Goal: Transaction & Acquisition: Purchase product/service

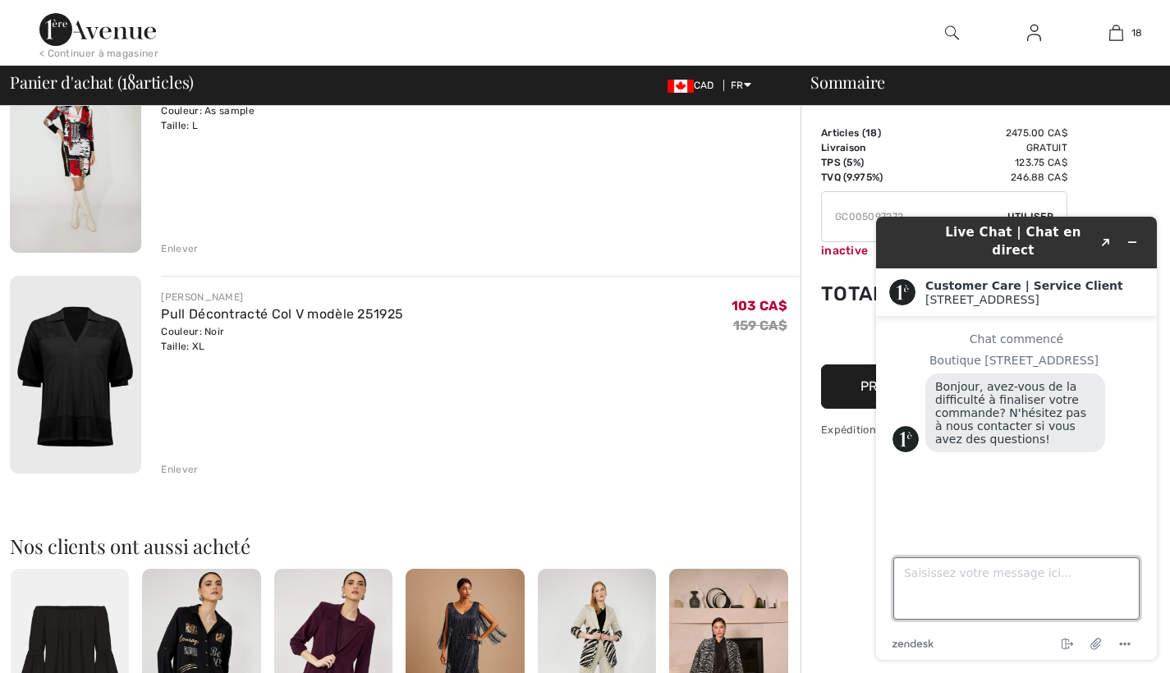
click at [907, 586] on textarea "Saisissez votre message ici..." at bounding box center [1017, 589] width 246 height 62
type textarea "comment faire pour canceller une commande"
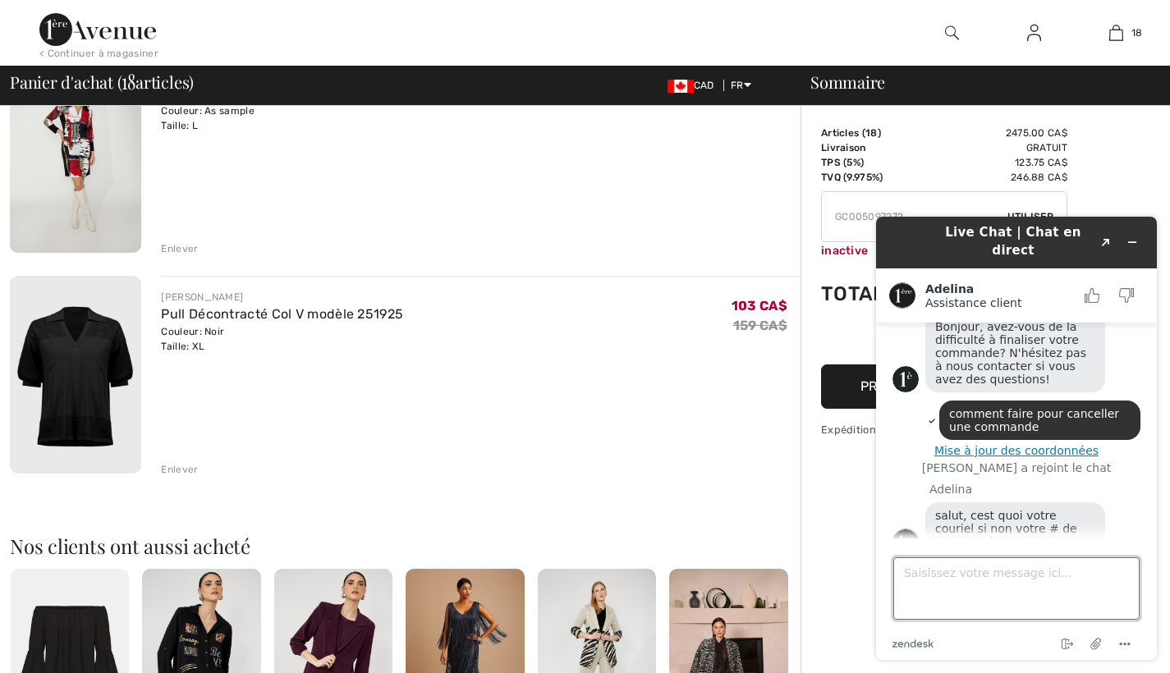
scroll to position [67, 0]
type textarea "mon courriel est; patou789.7@gmail.com"
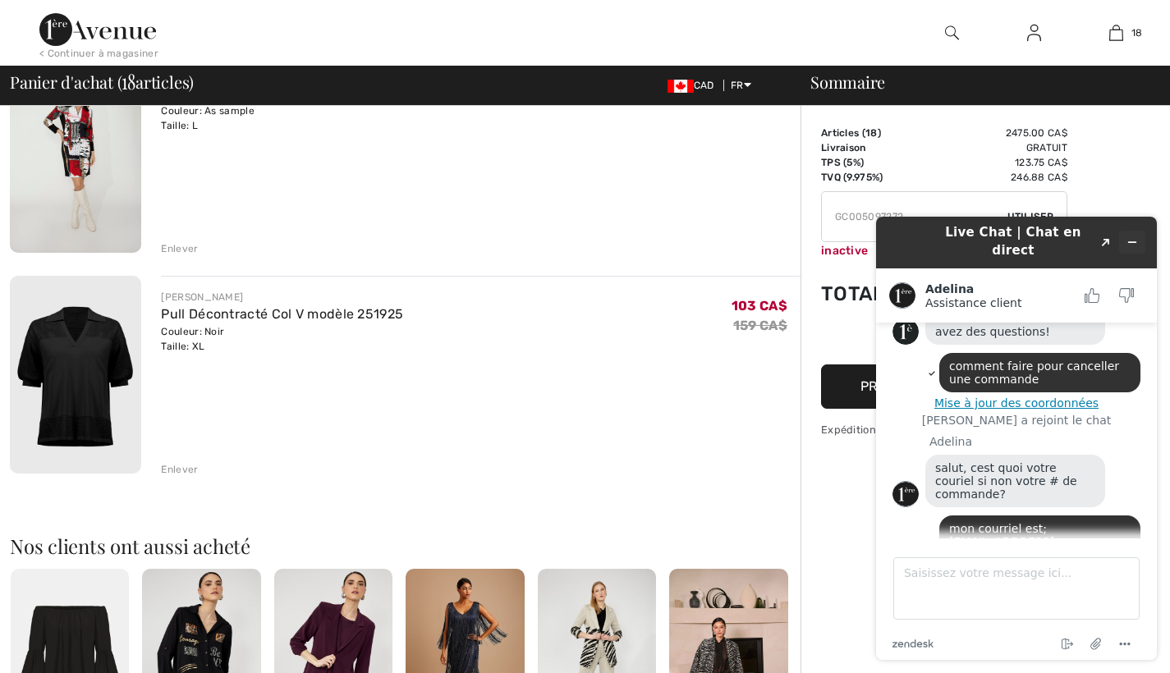
click at [1133, 237] on icon "Réduire le widget" at bounding box center [1132, 242] width 11 height 11
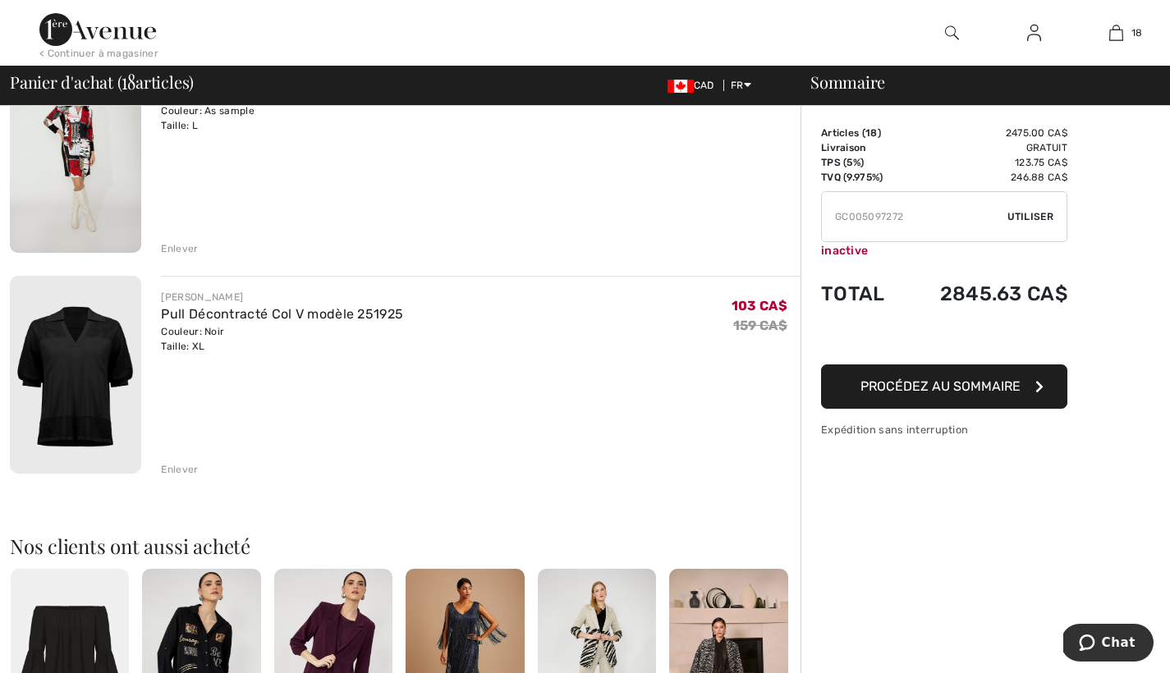
click at [1041, 386] on icon "button" at bounding box center [1040, 386] width 8 height 13
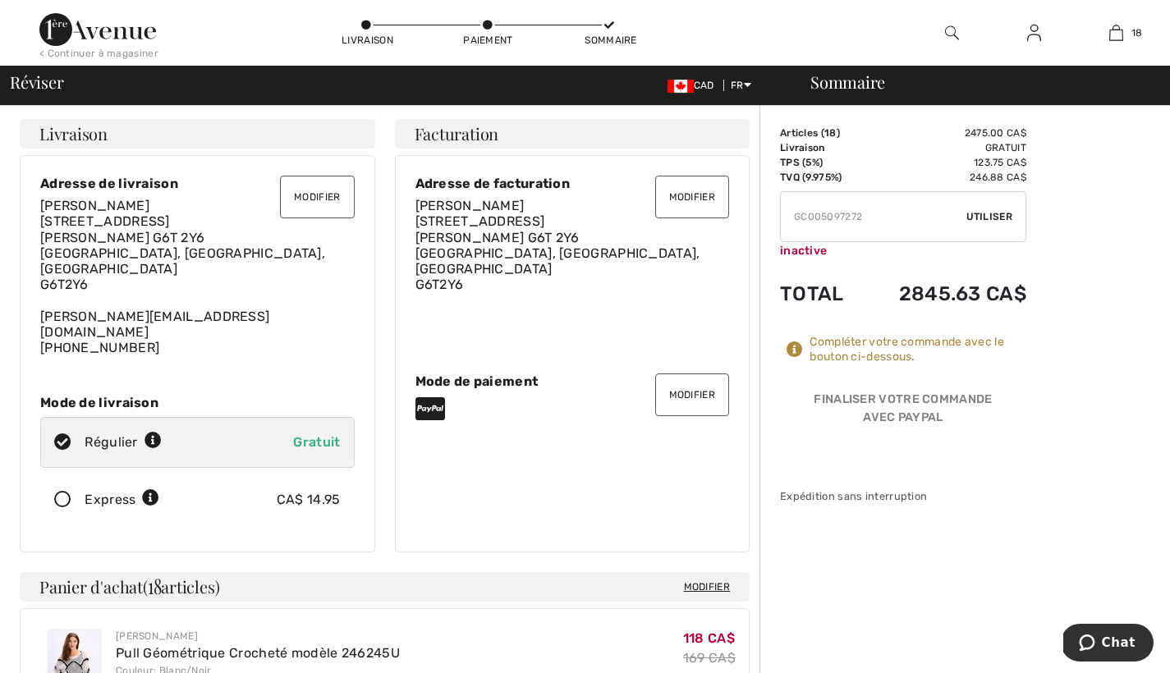
click at [681, 378] on button "Modifier" at bounding box center [692, 395] width 74 height 43
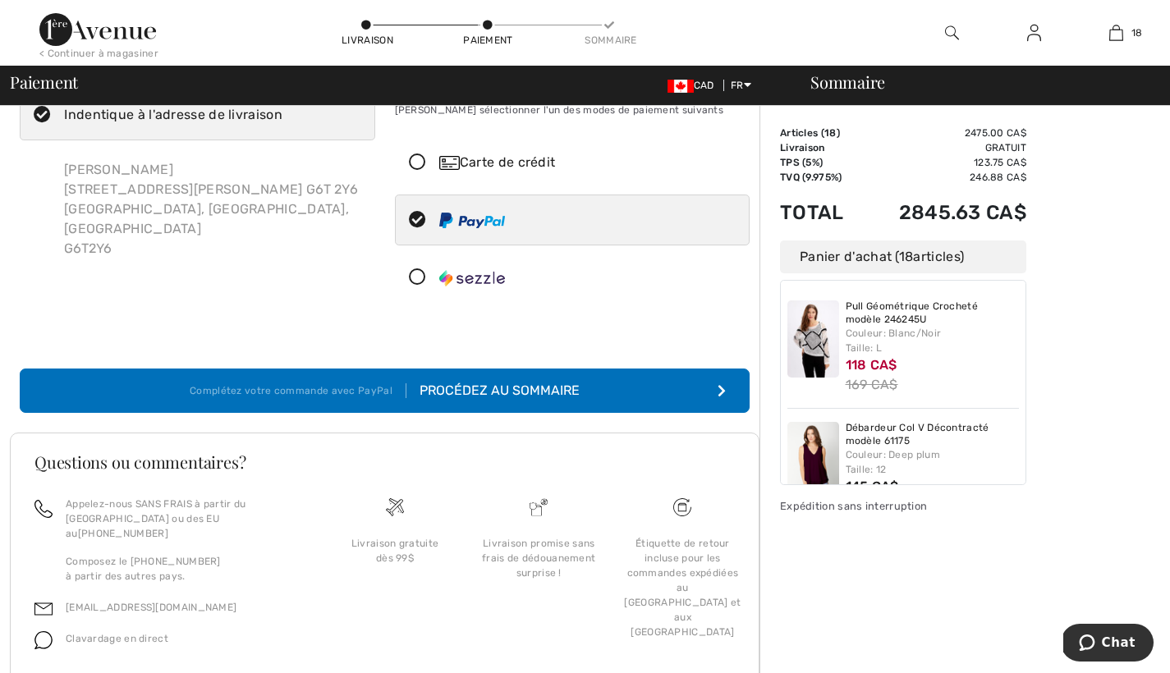
click at [417, 160] on icon at bounding box center [418, 162] width 44 height 17
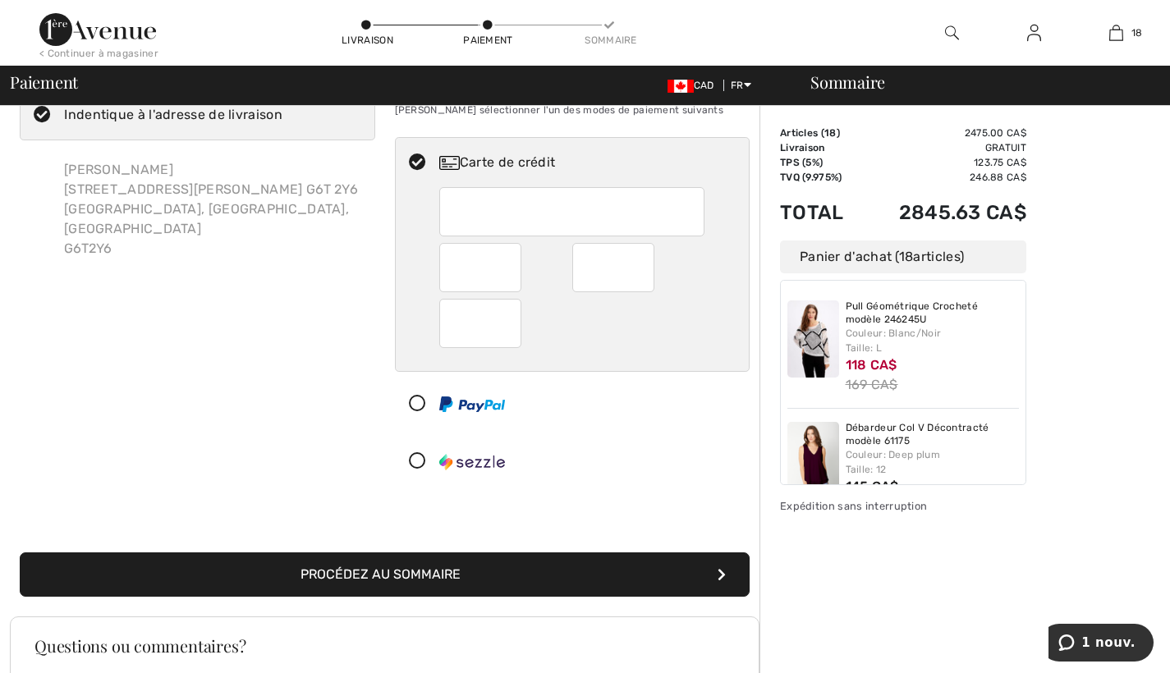
click at [882, 258] on div "Panier d'achat ( 18 articles)" at bounding box center [903, 257] width 246 height 33
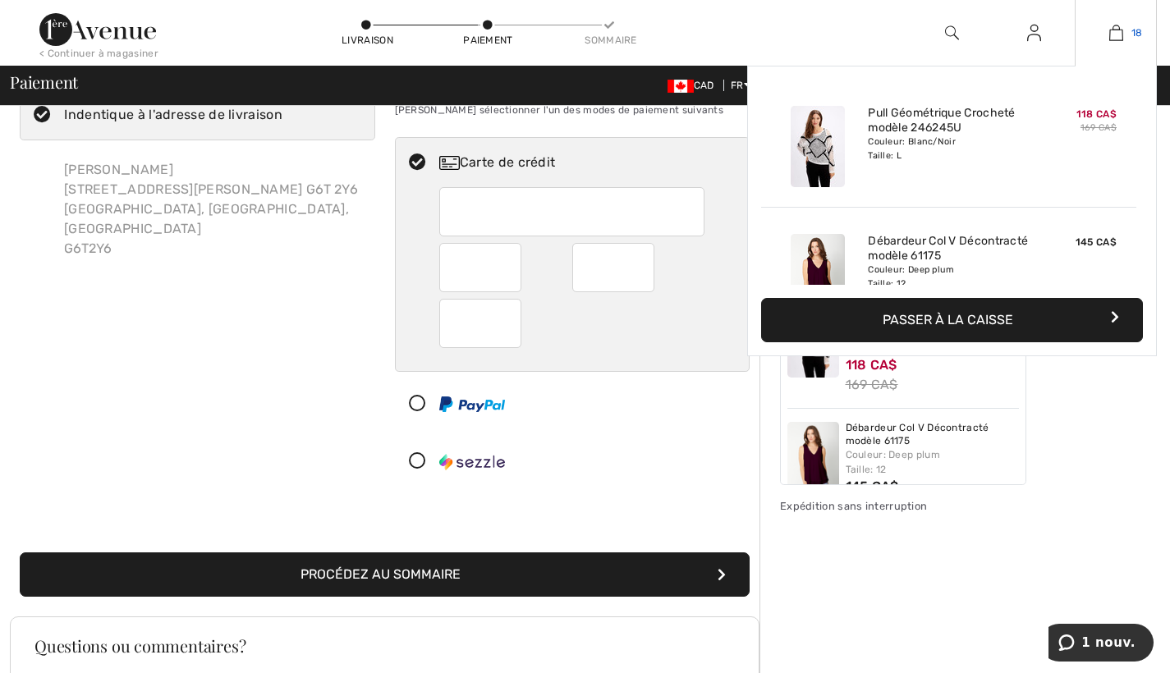
click at [1115, 35] on img at bounding box center [1117, 33] width 14 height 20
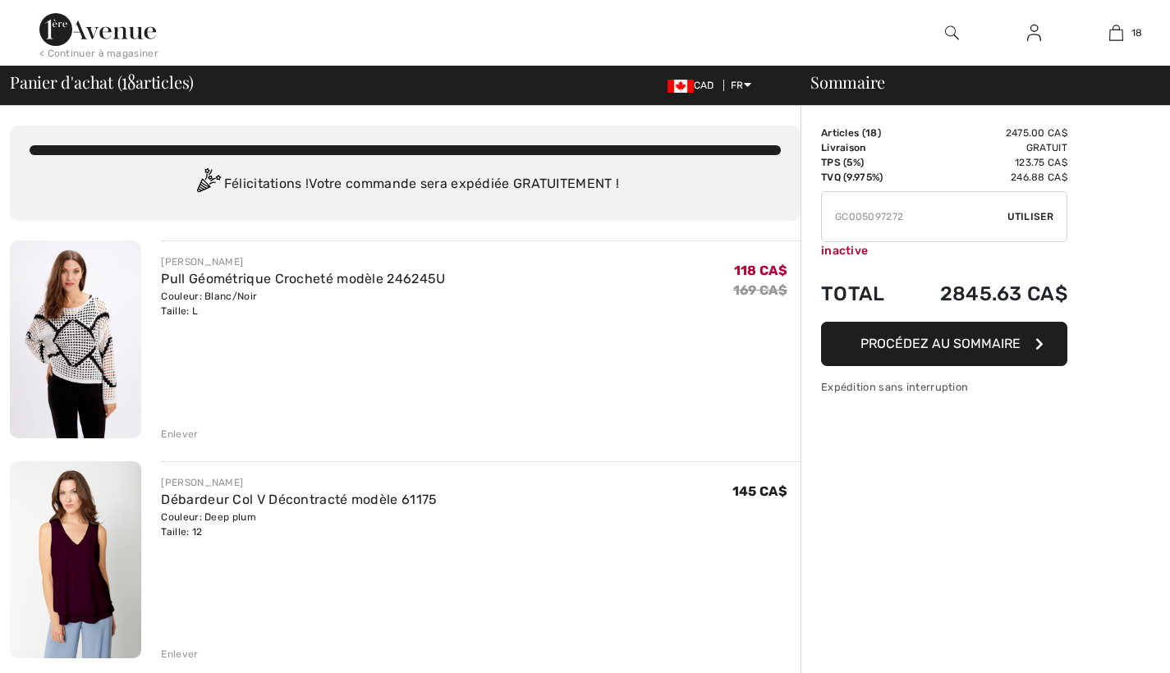
checkbox input "true"
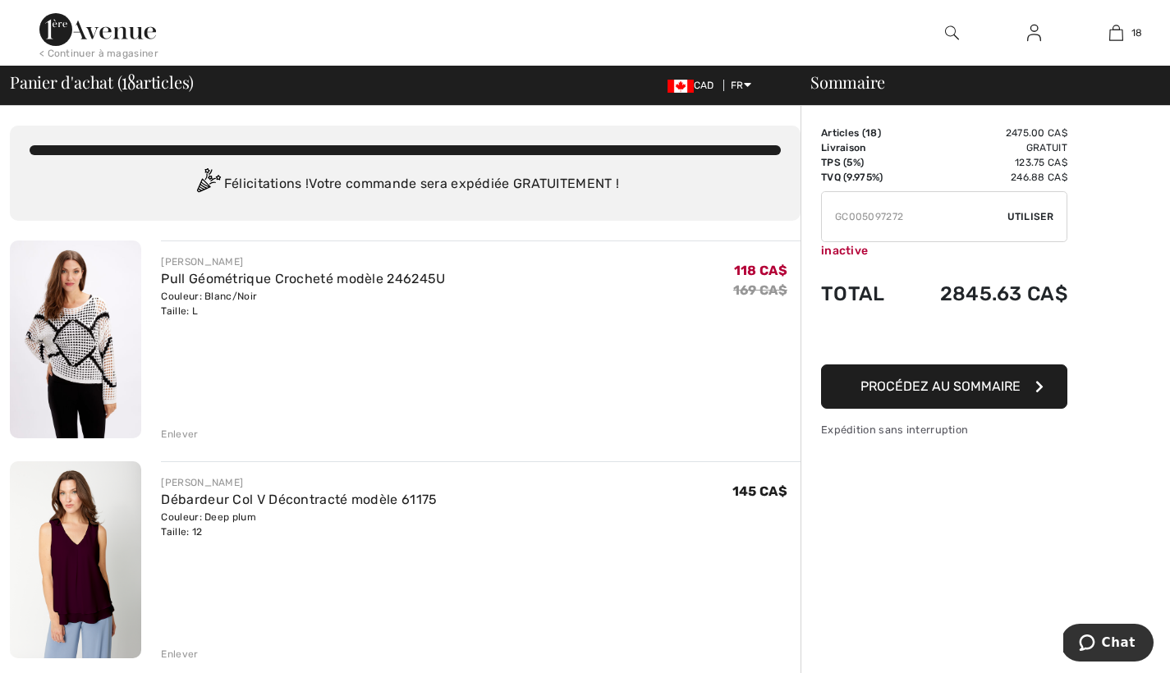
click at [1033, 383] on button "Procédez au sommaire" at bounding box center [944, 387] width 246 height 44
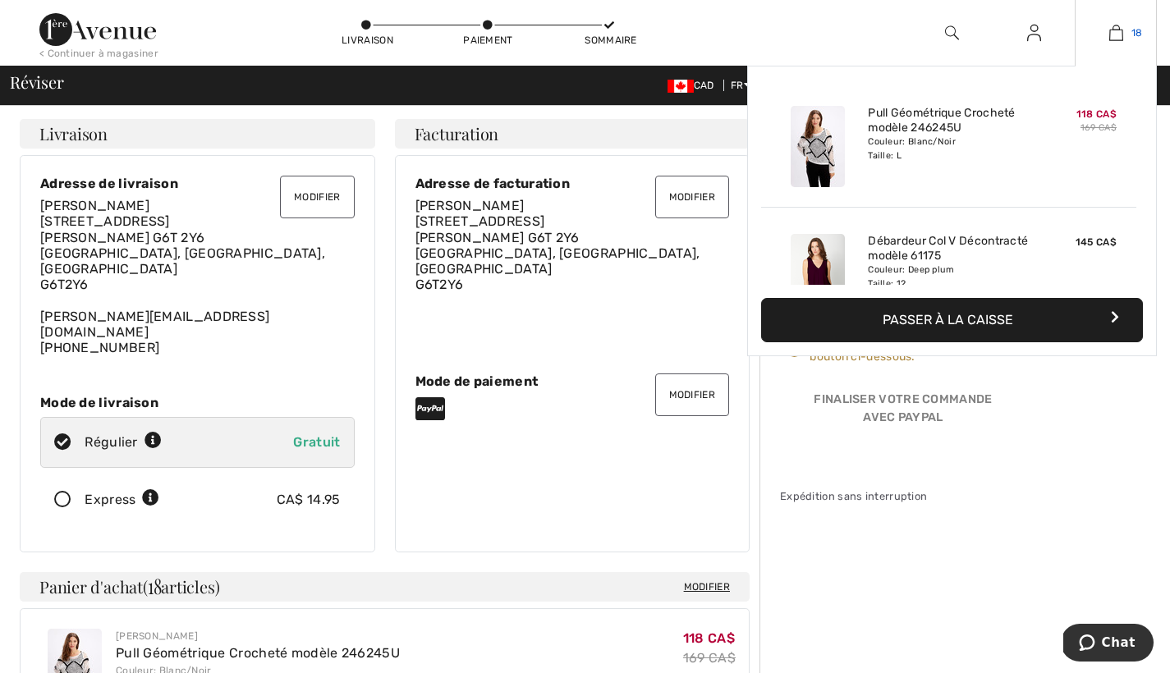
click at [1117, 30] on img at bounding box center [1117, 33] width 14 height 20
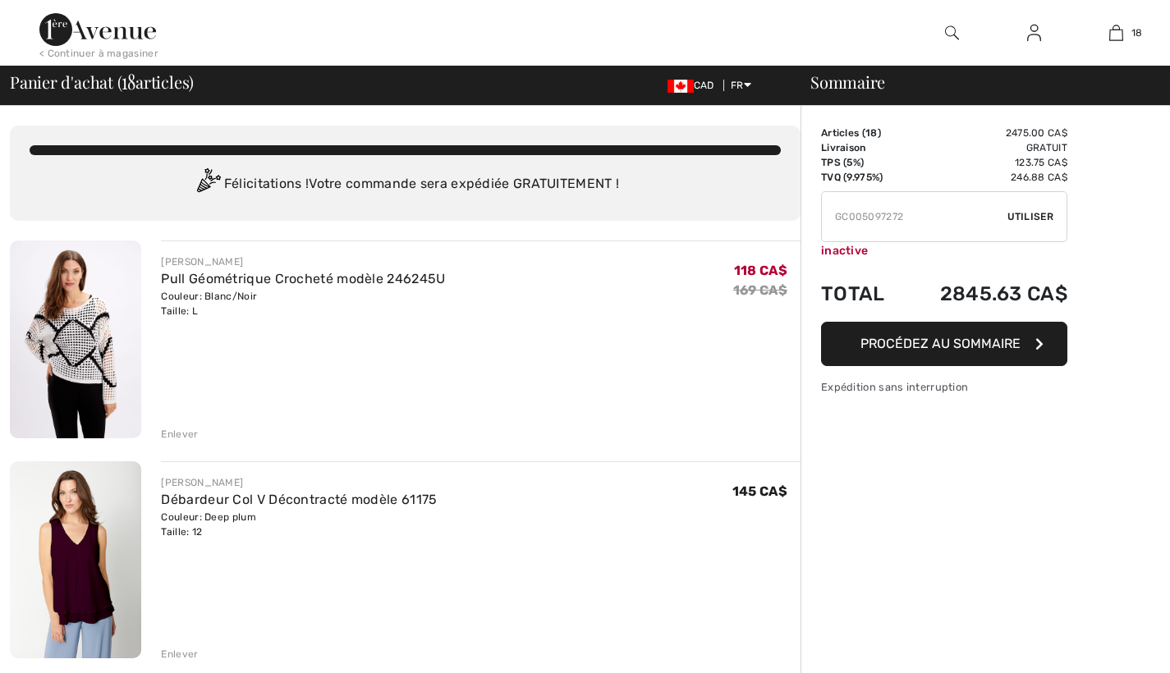
checkbox input "true"
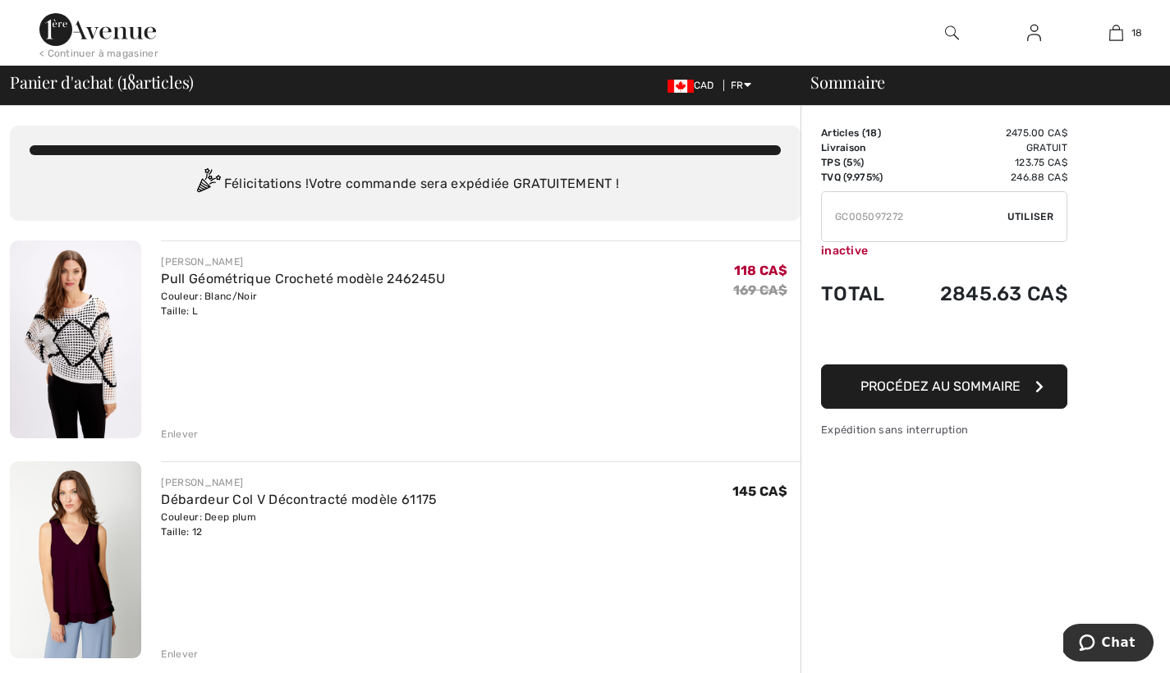
click at [1041, 384] on icon "button" at bounding box center [1040, 386] width 8 height 13
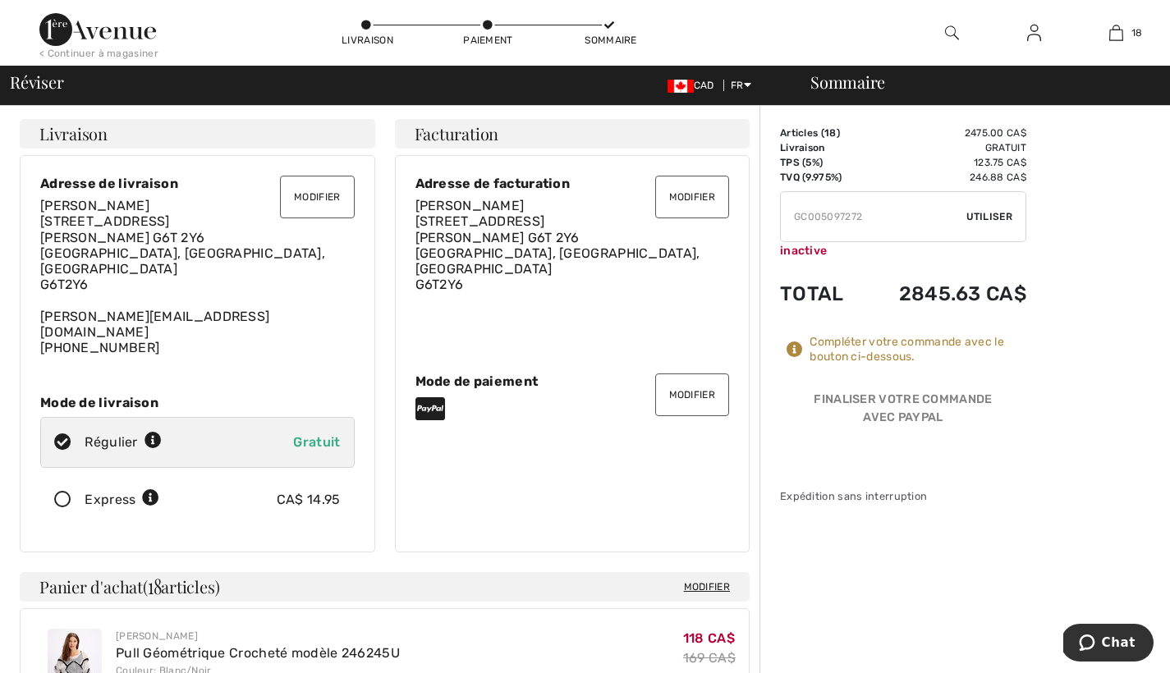
click at [926, 295] on td "2845.63 CA$" at bounding box center [944, 294] width 164 height 56
click at [793, 347] on icon at bounding box center [795, 350] width 16 height 16
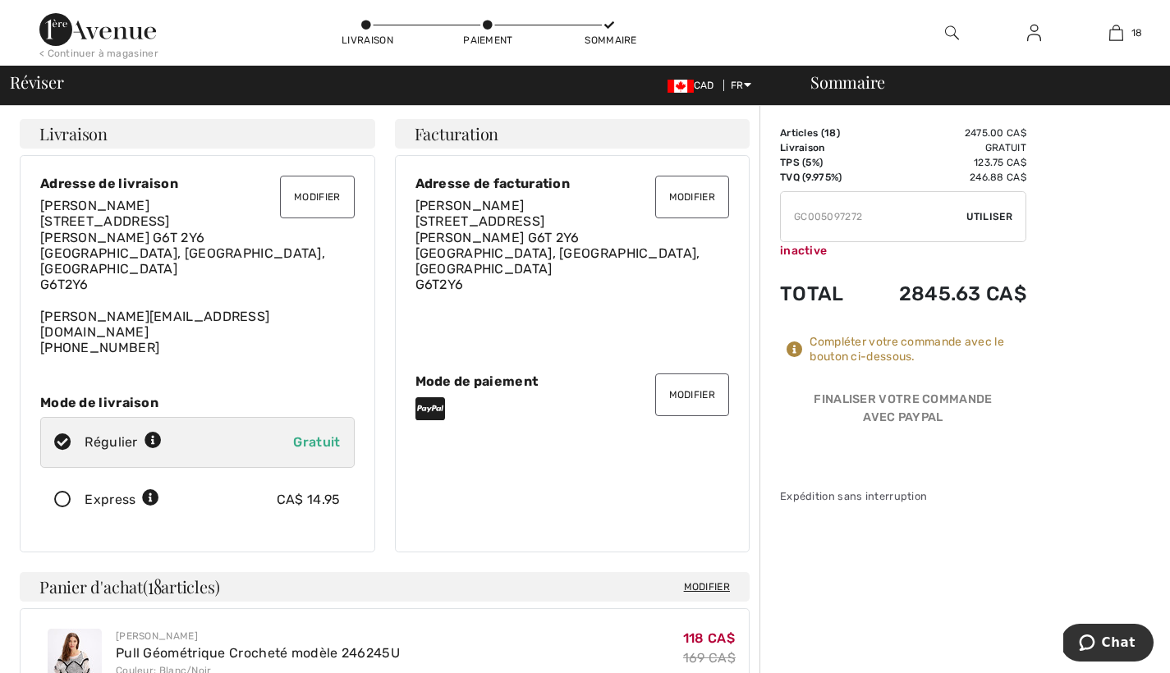
click at [793, 347] on icon at bounding box center [795, 350] width 16 height 16
click at [699, 379] on button "Modifier" at bounding box center [692, 395] width 74 height 43
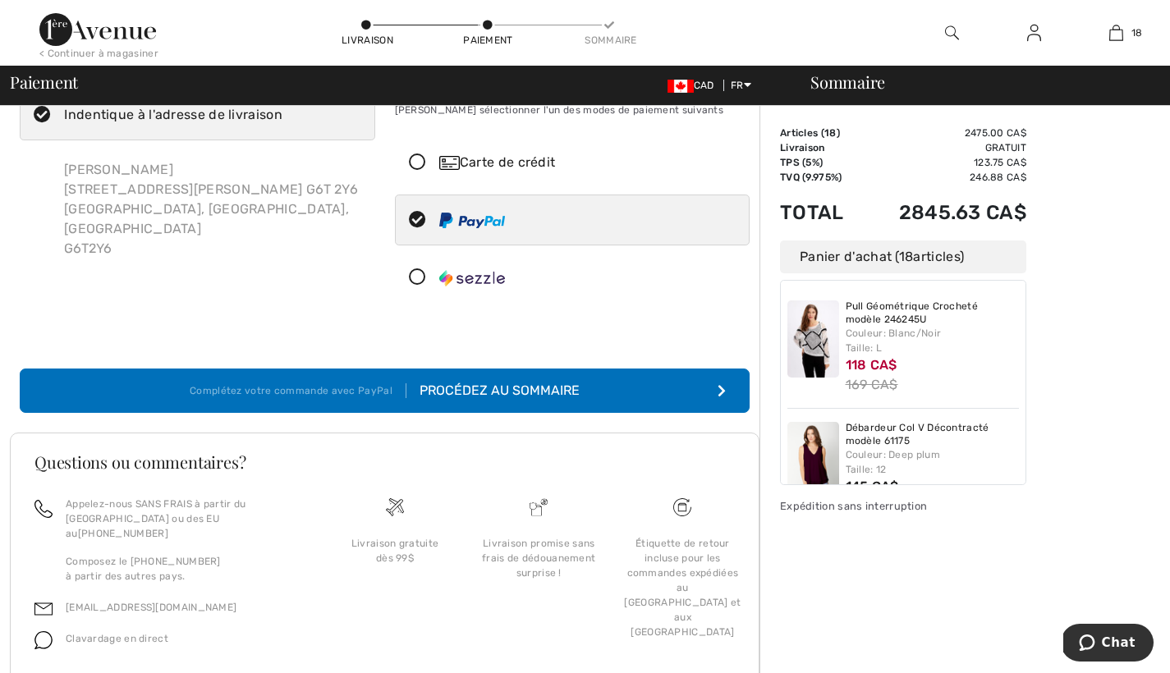
click at [419, 158] on icon at bounding box center [418, 162] width 44 height 17
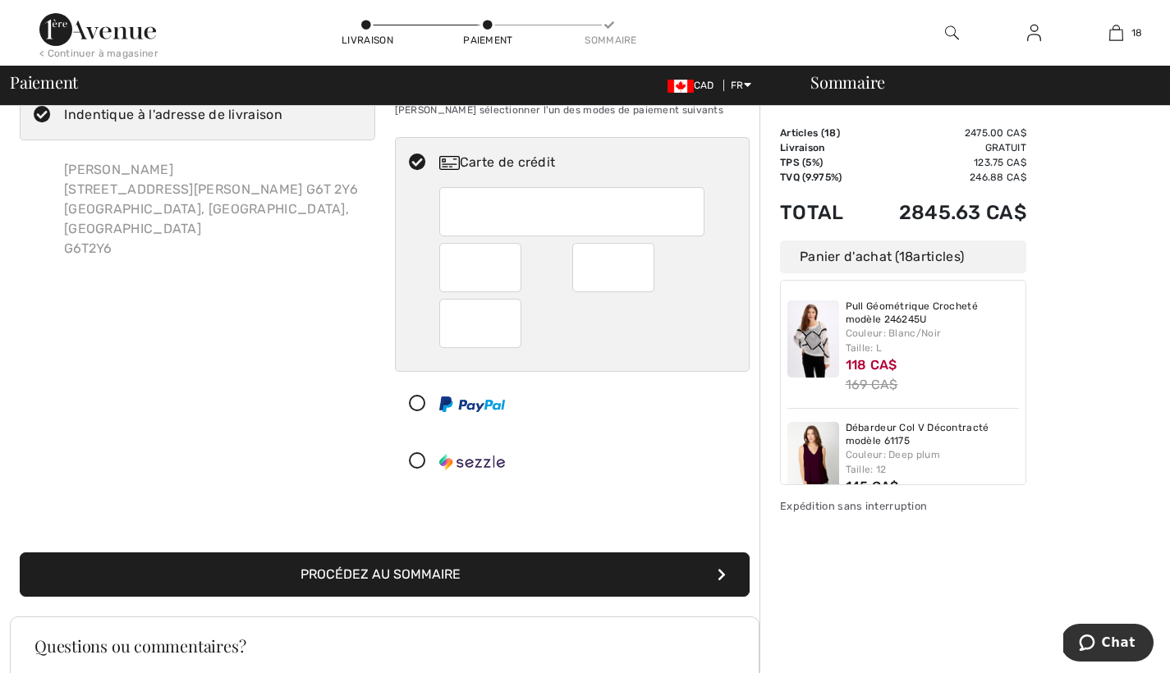
click at [452, 214] on div at bounding box center [571, 211] width 265 height 49
click at [452, 205] on div at bounding box center [571, 211] width 265 height 49
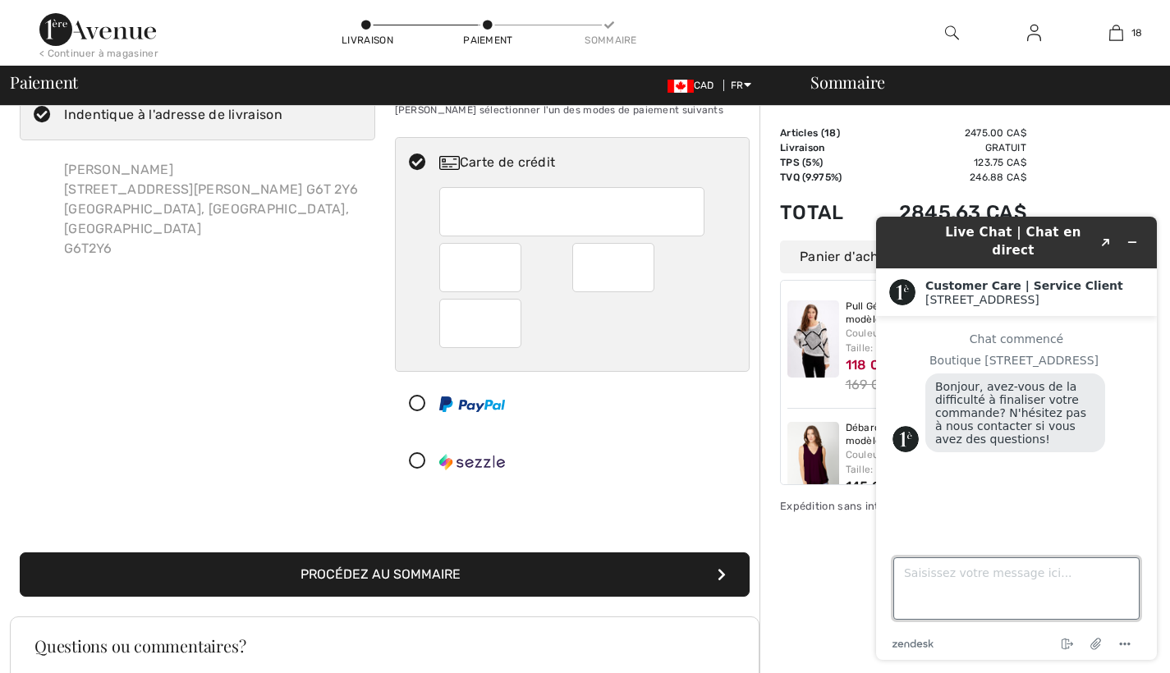
click at [912, 579] on textarea "Saisissez votre message ici..." at bounding box center [1017, 589] width 246 height 62
type textarea "oui, j'ai de la difficultě, j'ai payë ma commande hier avec Pay pal et ça ne fo…"
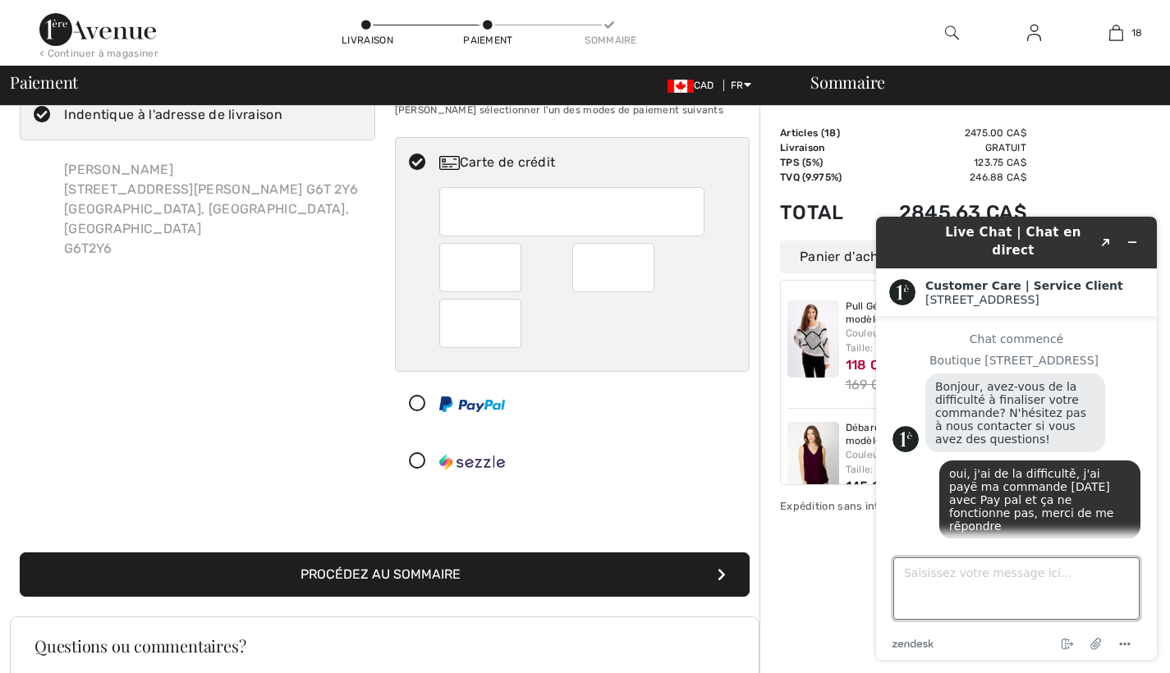
scroll to position [18, 0]
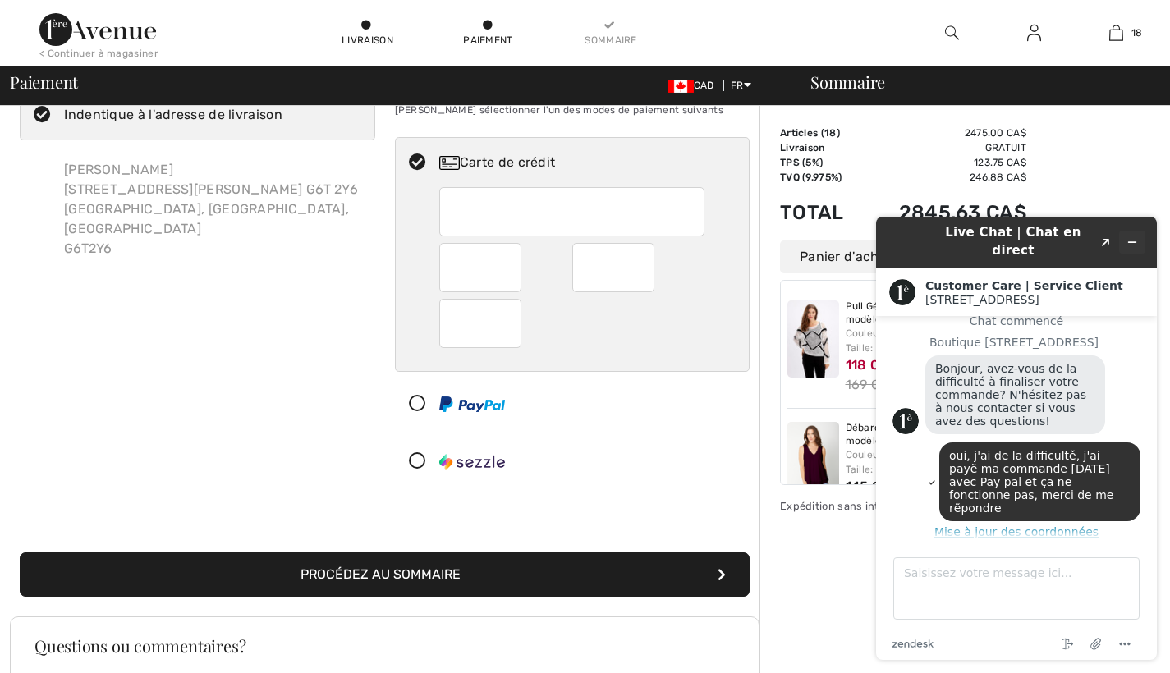
click at [1134, 237] on icon "Réduire le widget" at bounding box center [1132, 242] width 11 height 11
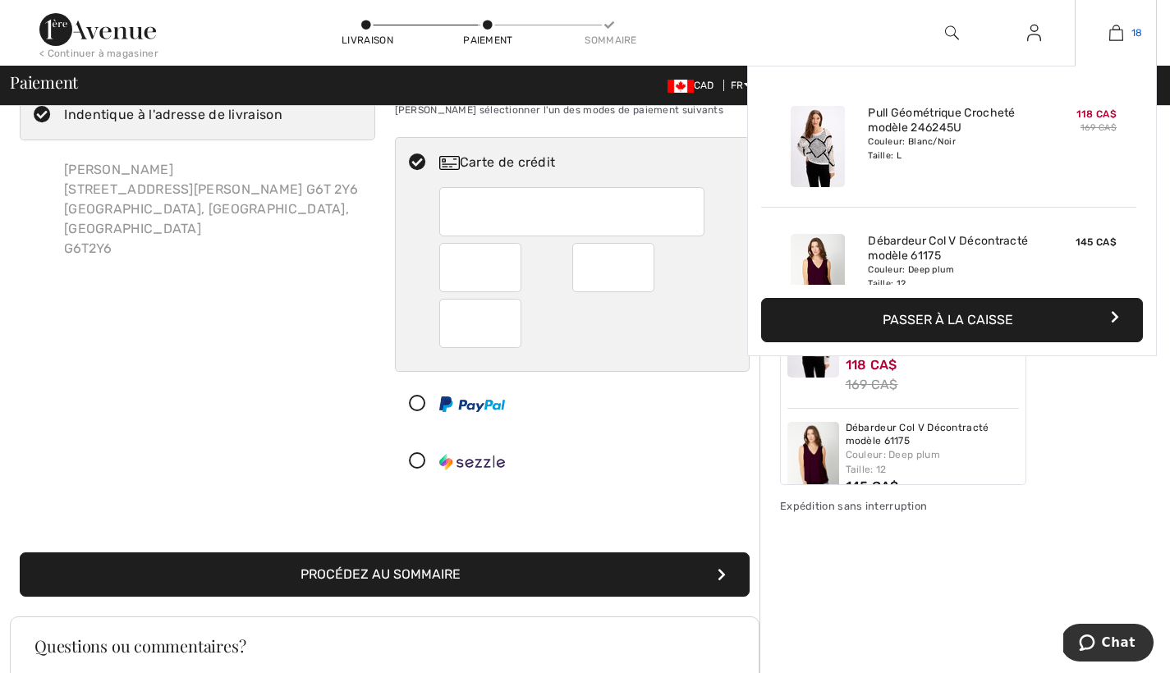
click at [1118, 27] on img at bounding box center [1117, 33] width 14 height 20
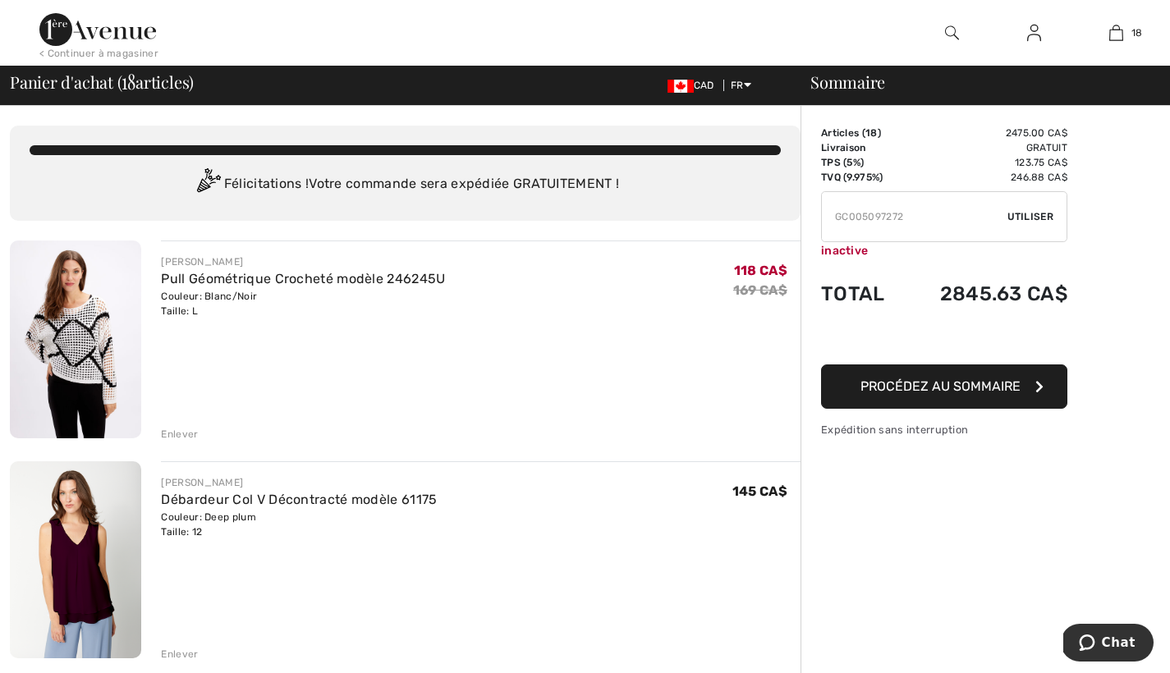
click at [1040, 385] on icon "button" at bounding box center [1040, 386] width 8 height 13
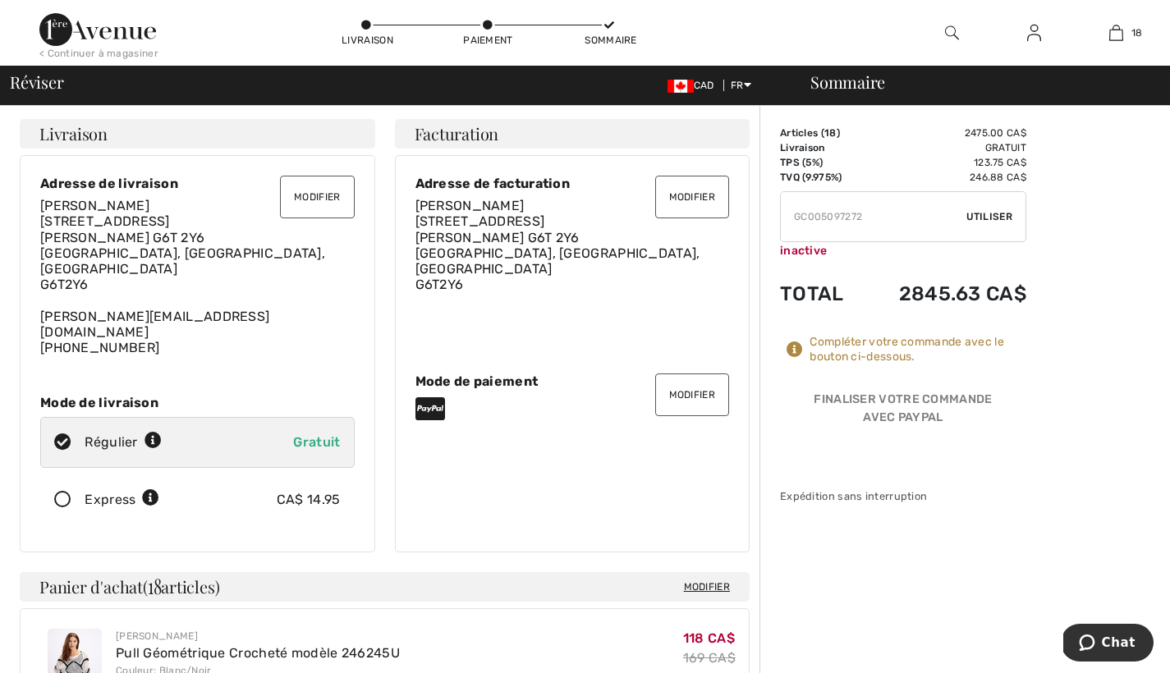
click at [679, 378] on button "Modifier" at bounding box center [692, 395] width 74 height 43
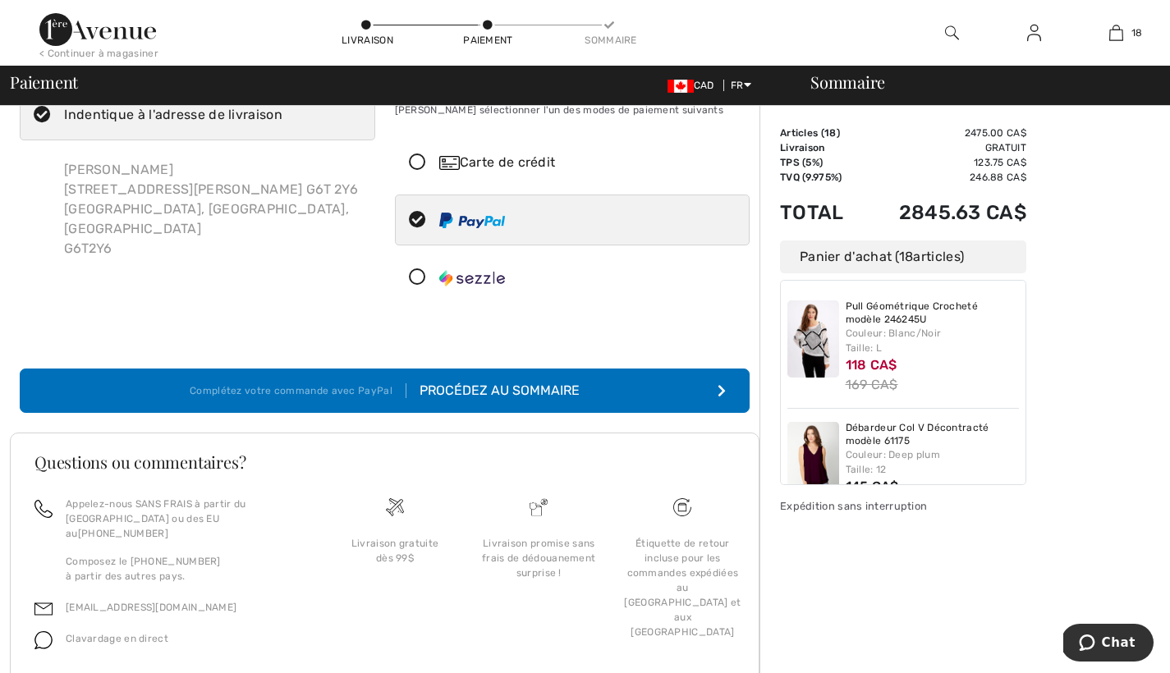
click at [416, 159] on icon at bounding box center [418, 162] width 44 height 17
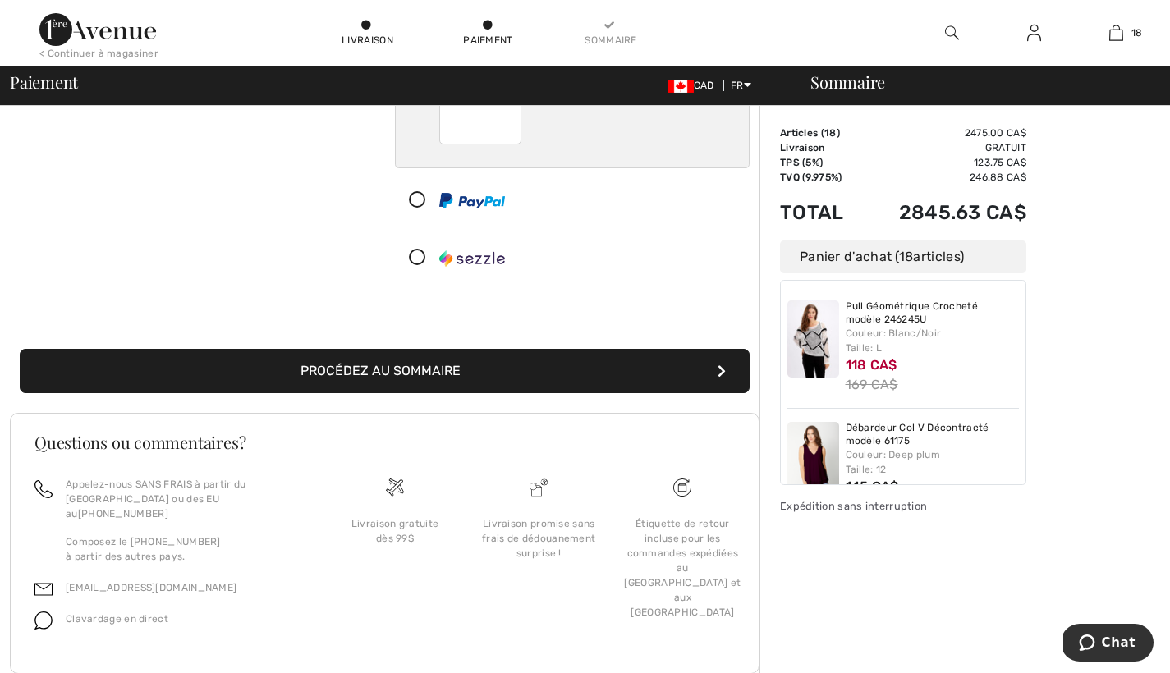
scroll to position [287, 0]
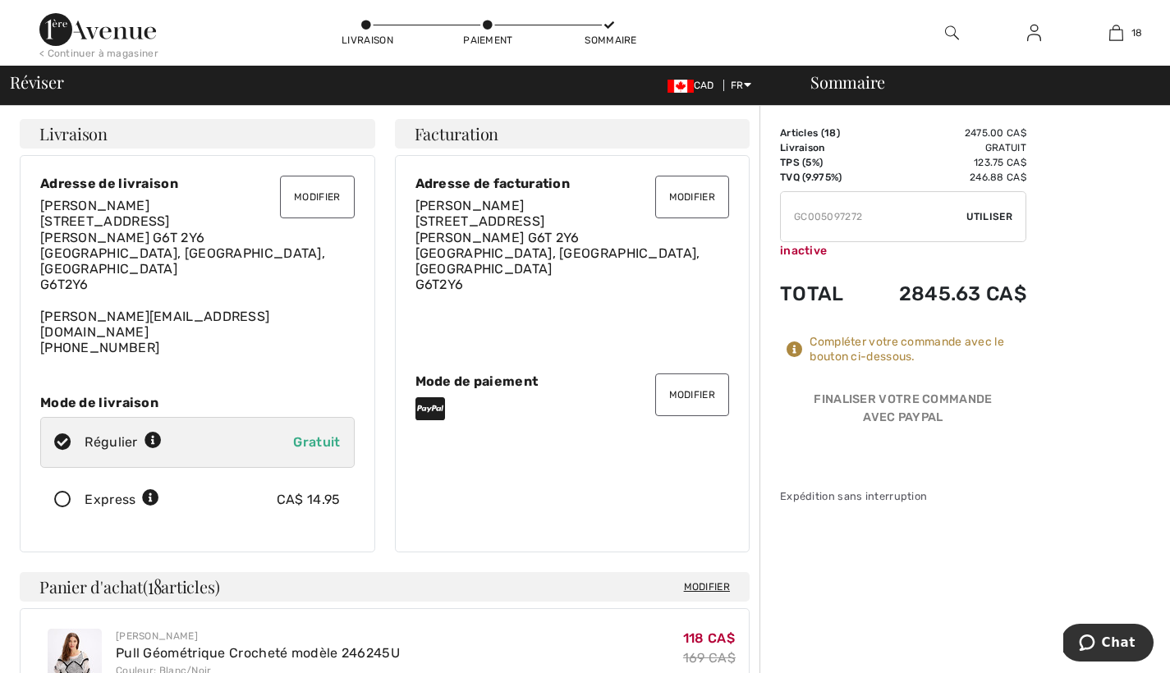
click at [66, 492] on icon at bounding box center [63, 500] width 44 height 17
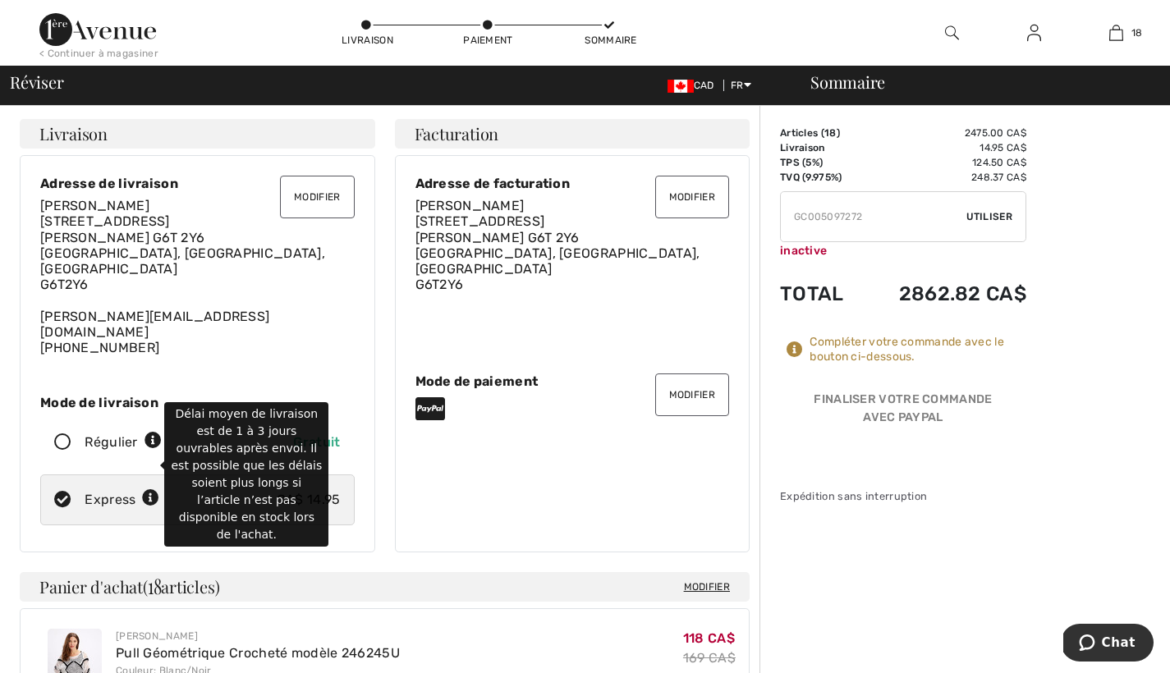
click at [154, 490] on icon at bounding box center [150, 498] width 17 height 17
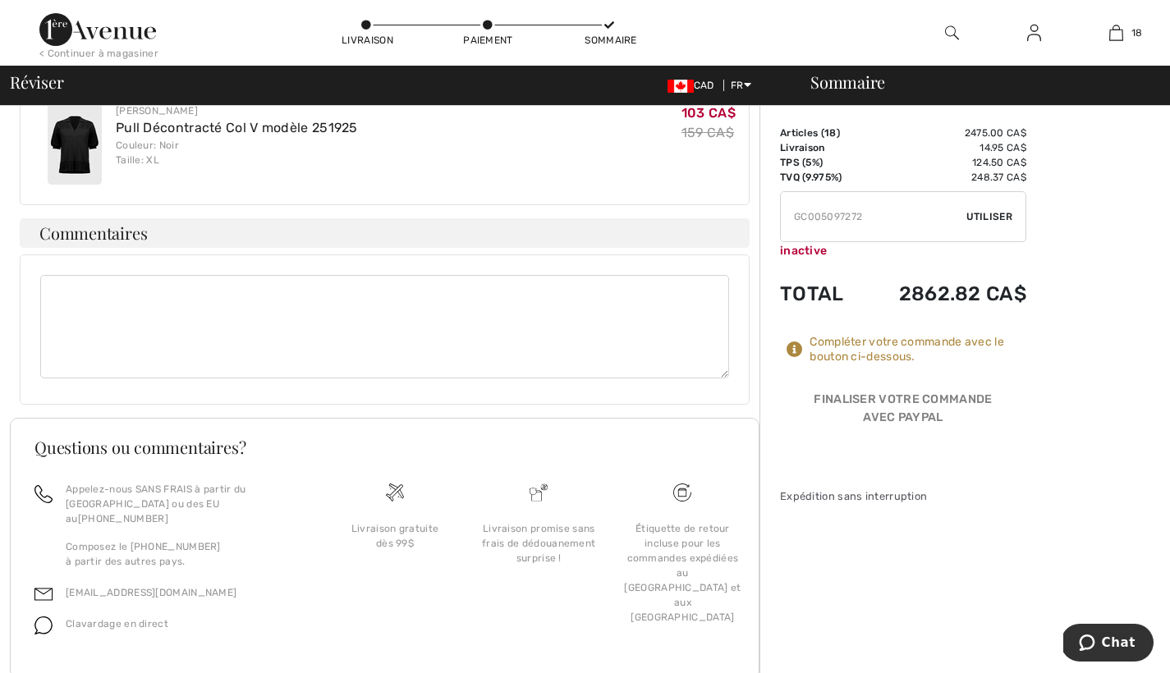
scroll to position [2368, 0]
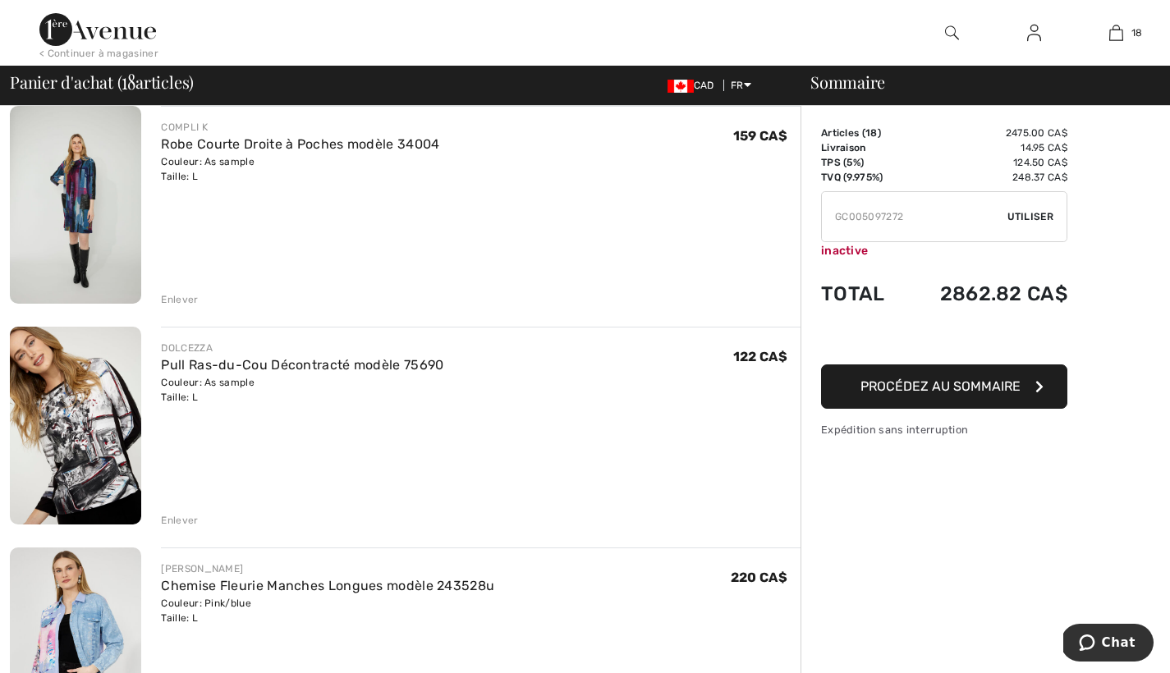
scroll to position [2132, 0]
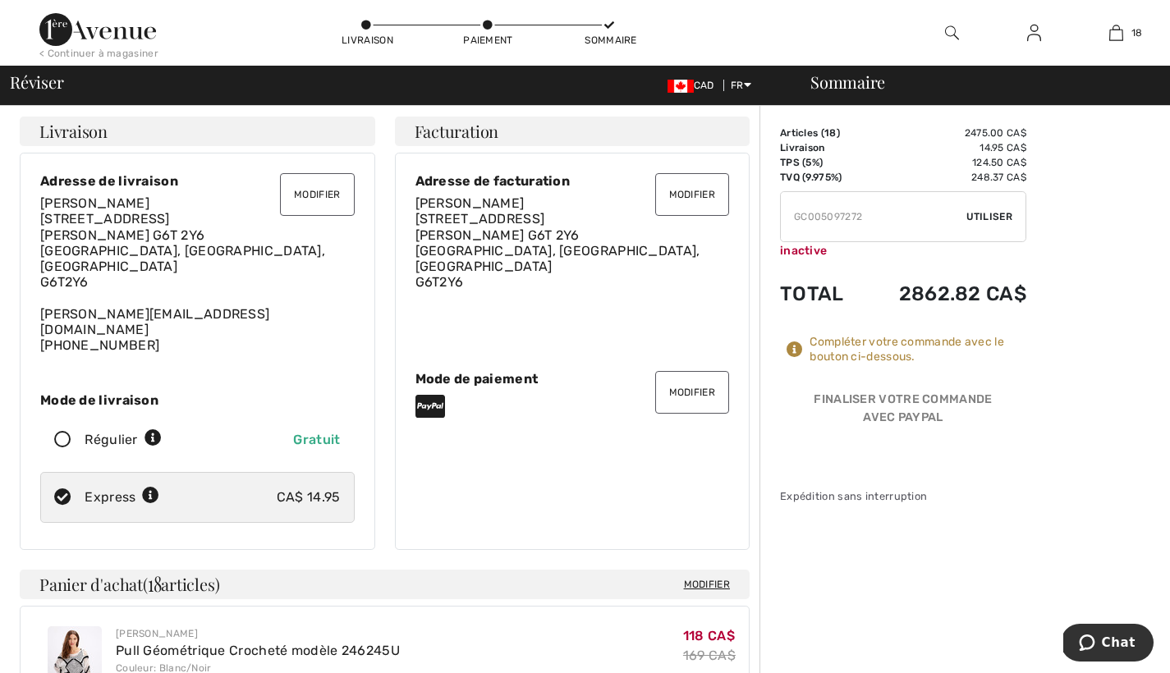
scroll to position [7, 0]
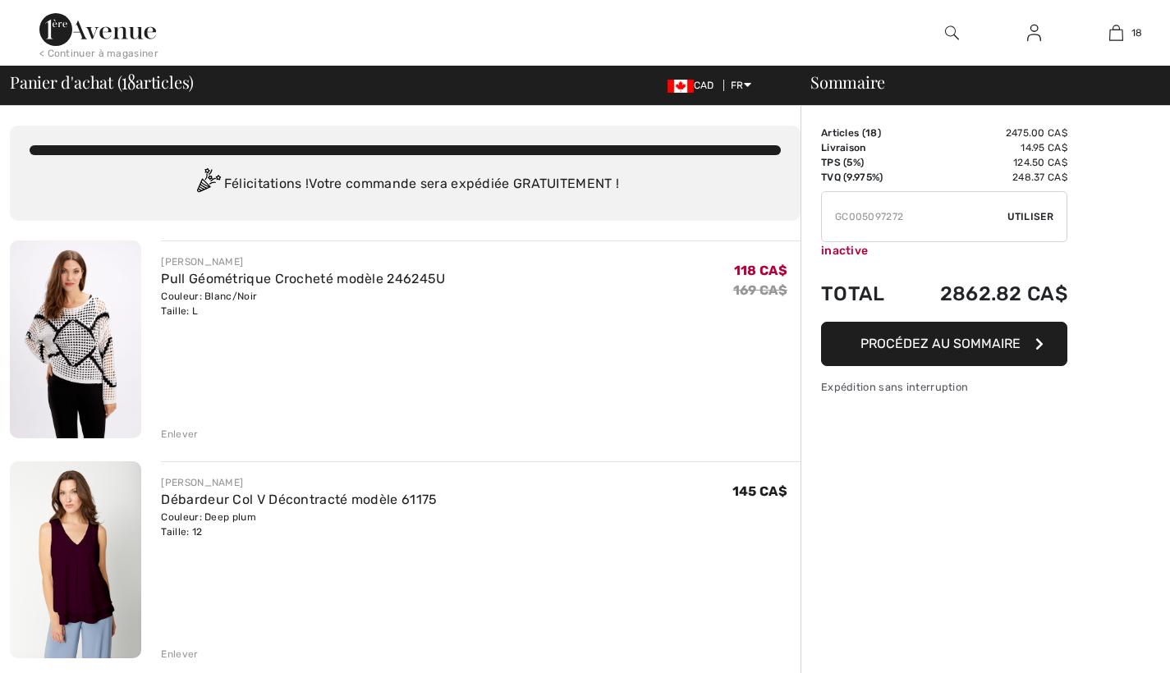
checkbox input "true"
